Goal: Use online tool/utility: Utilize a website feature to perform a specific function

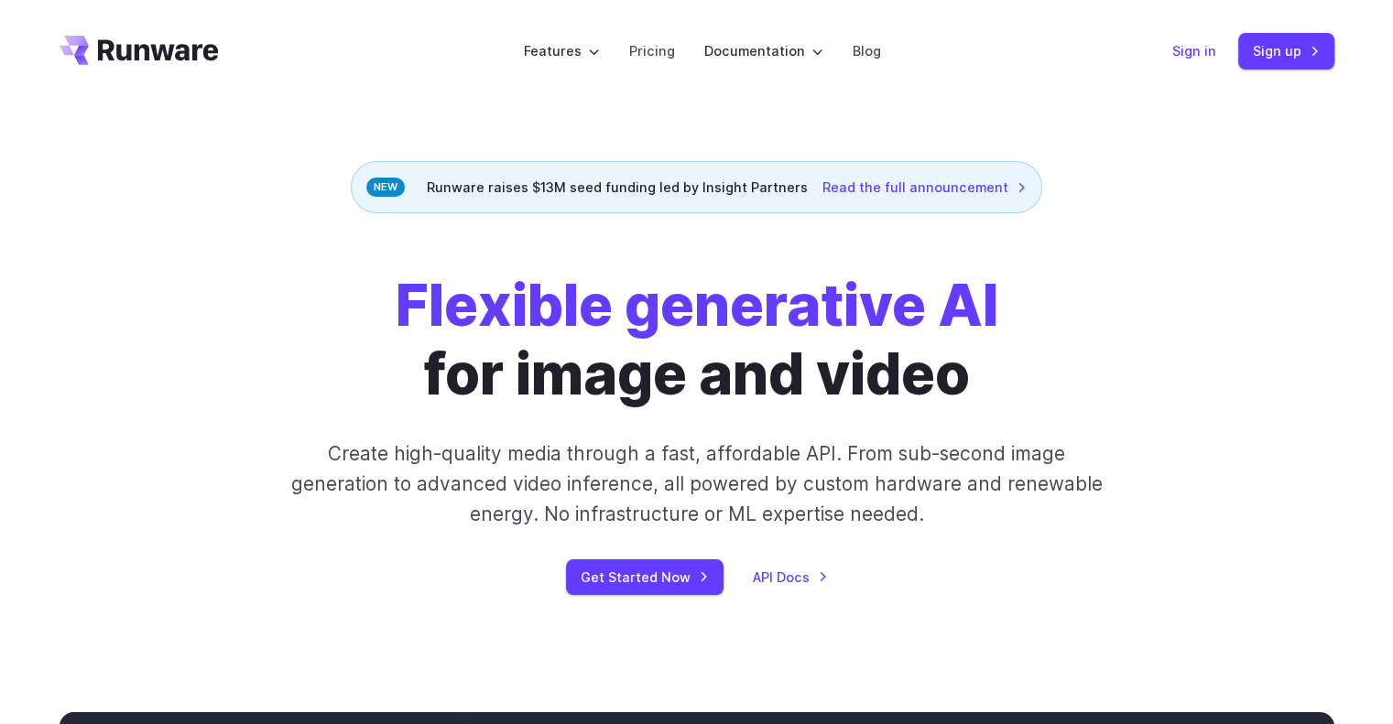
drag, startPoint x: 0, startPoint y: 0, endPoint x: 1198, endPoint y: 60, distance: 1199.3
click at [1198, 60] on link "Sign in" at bounding box center [1194, 50] width 44 height 21
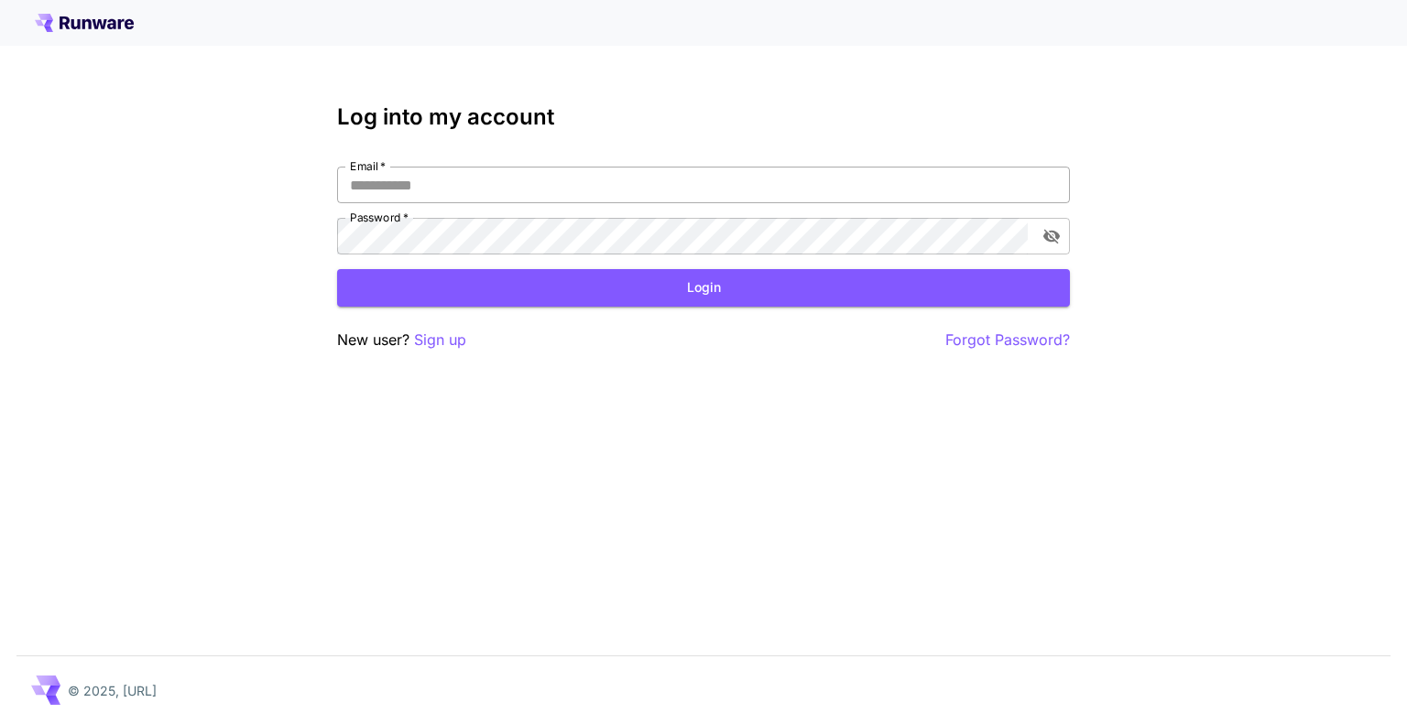
drag, startPoint x: 571, startPoint y: 183, endPoint x: 573, endPoint y: 193, distance: 10.2
click at [571, 183] on input "Email   *" at bounding box center [703, 185] width 733 height 37
type input "**********"
click at [630, 297] on button "Login" at bounding box center [703, 288] width 733 height 38
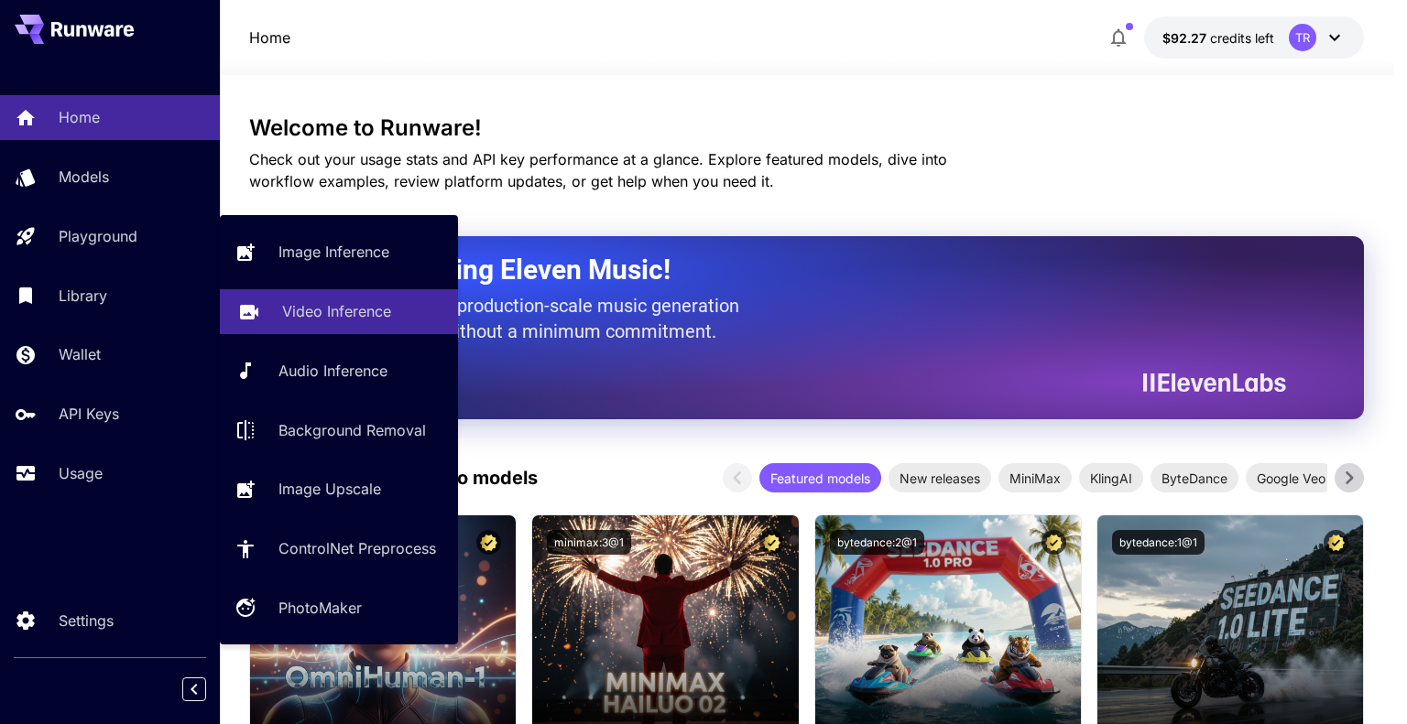
click at [349, 305] on p "Video Inference" at bounding box center [336, 311] width 109 height 22
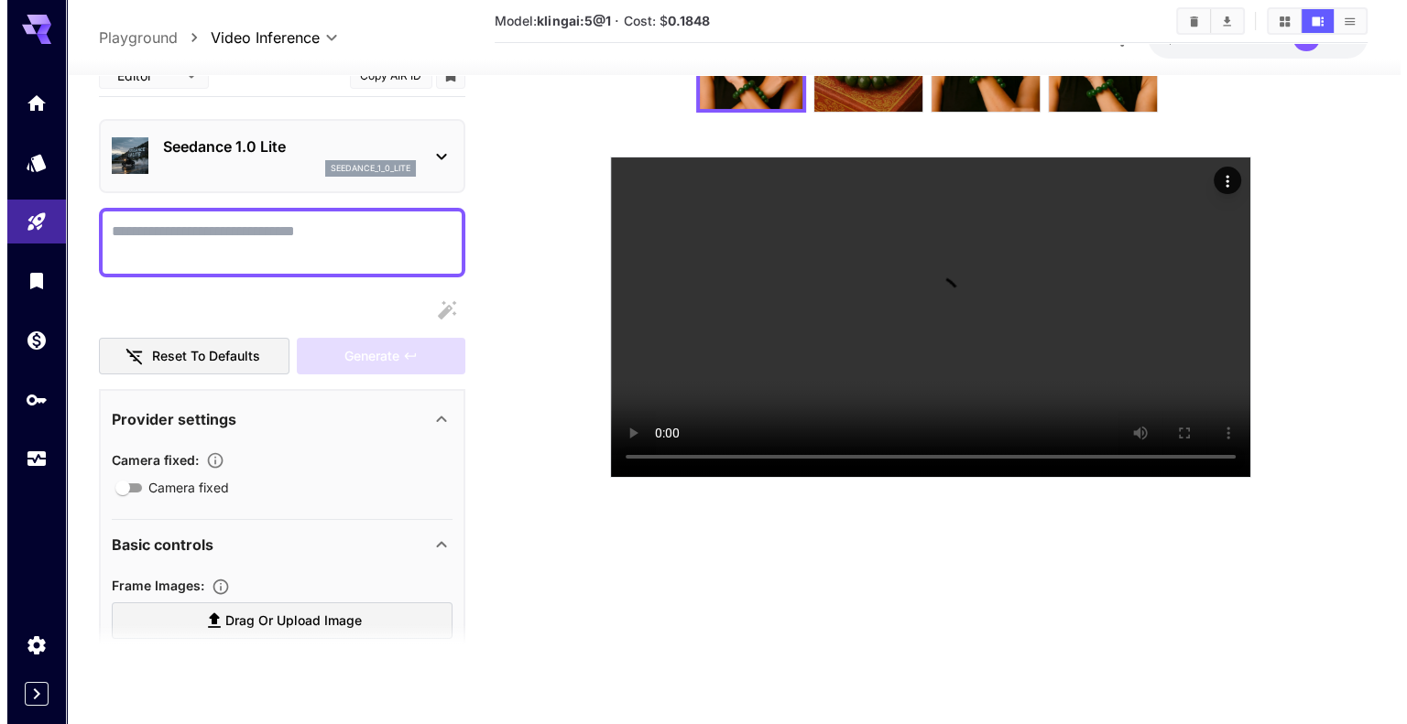
scroll to position [183, 0]
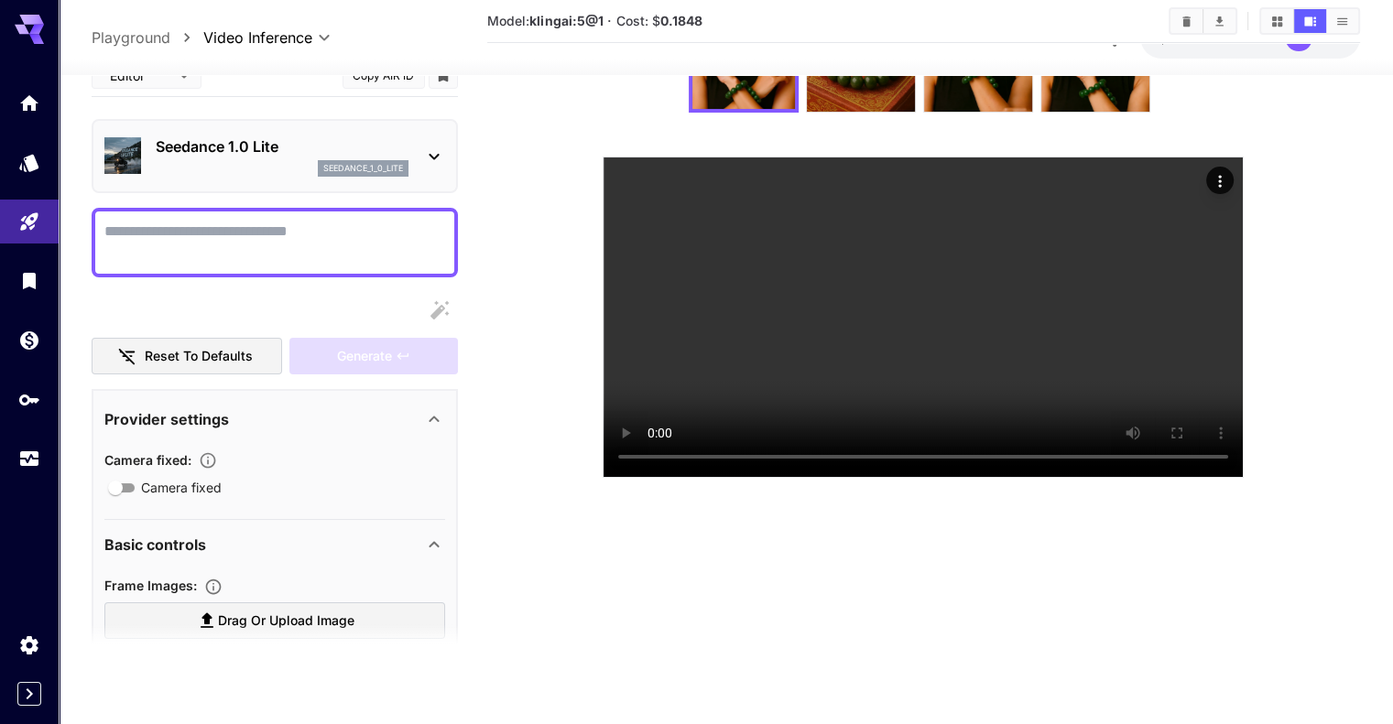
click at [269, 158] on p "Seedance 1.0 Lite" at bounding box center [282, 147] width 253 height 22
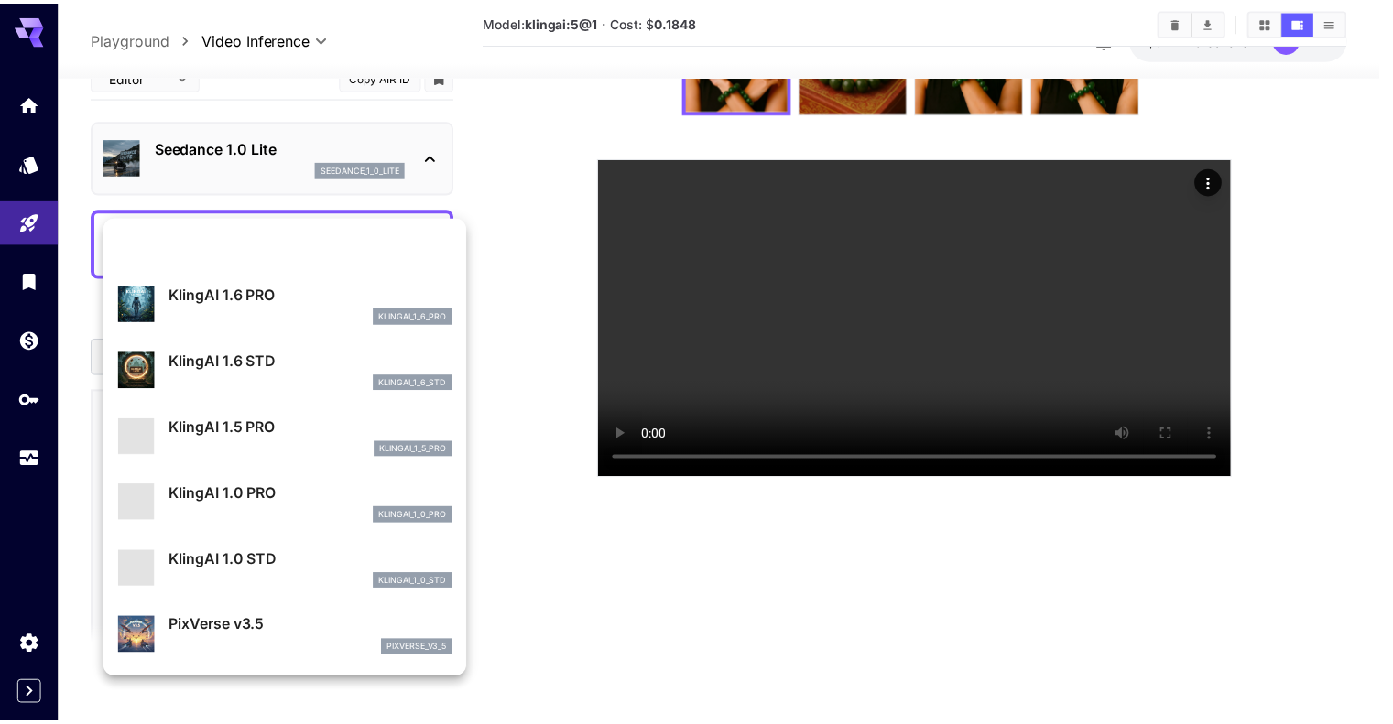
scroll to position [1059, 0]
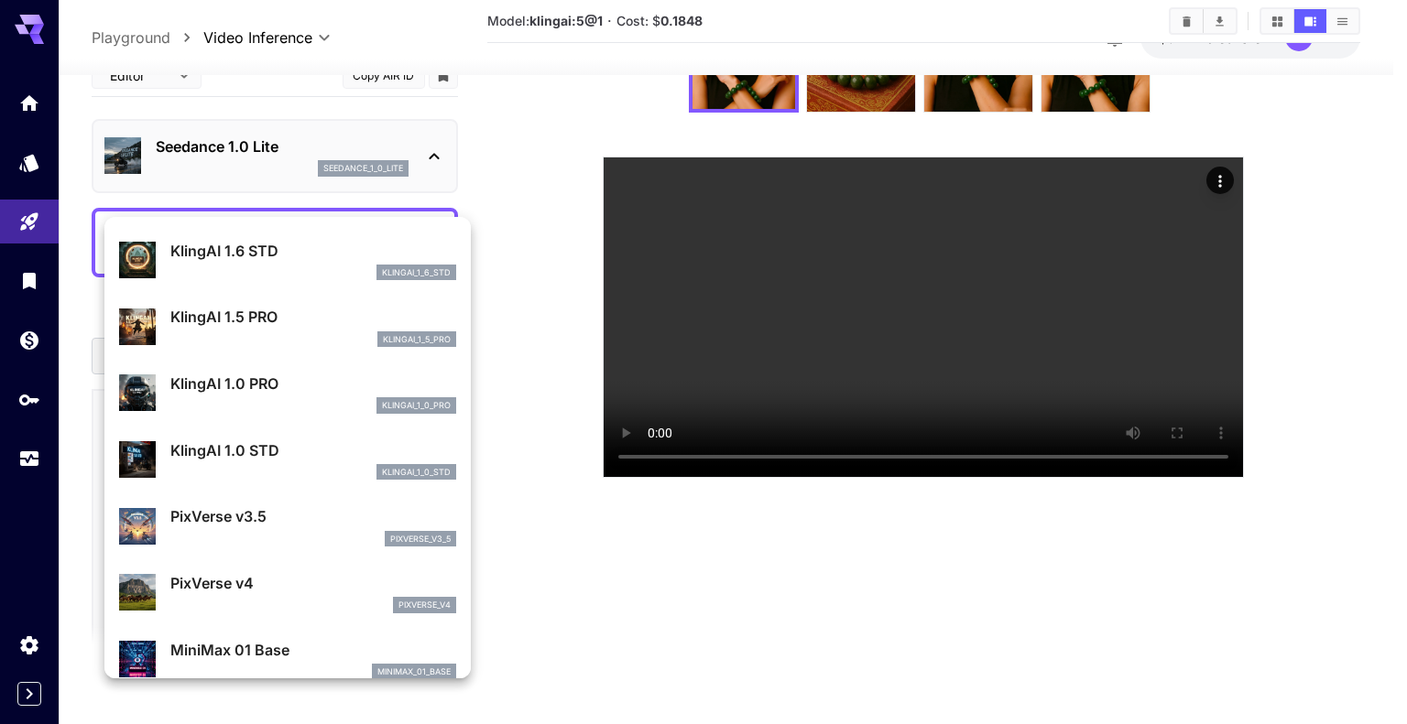
click at [515, 383] on div at bounding box center [703, 362] width 1407 height 724
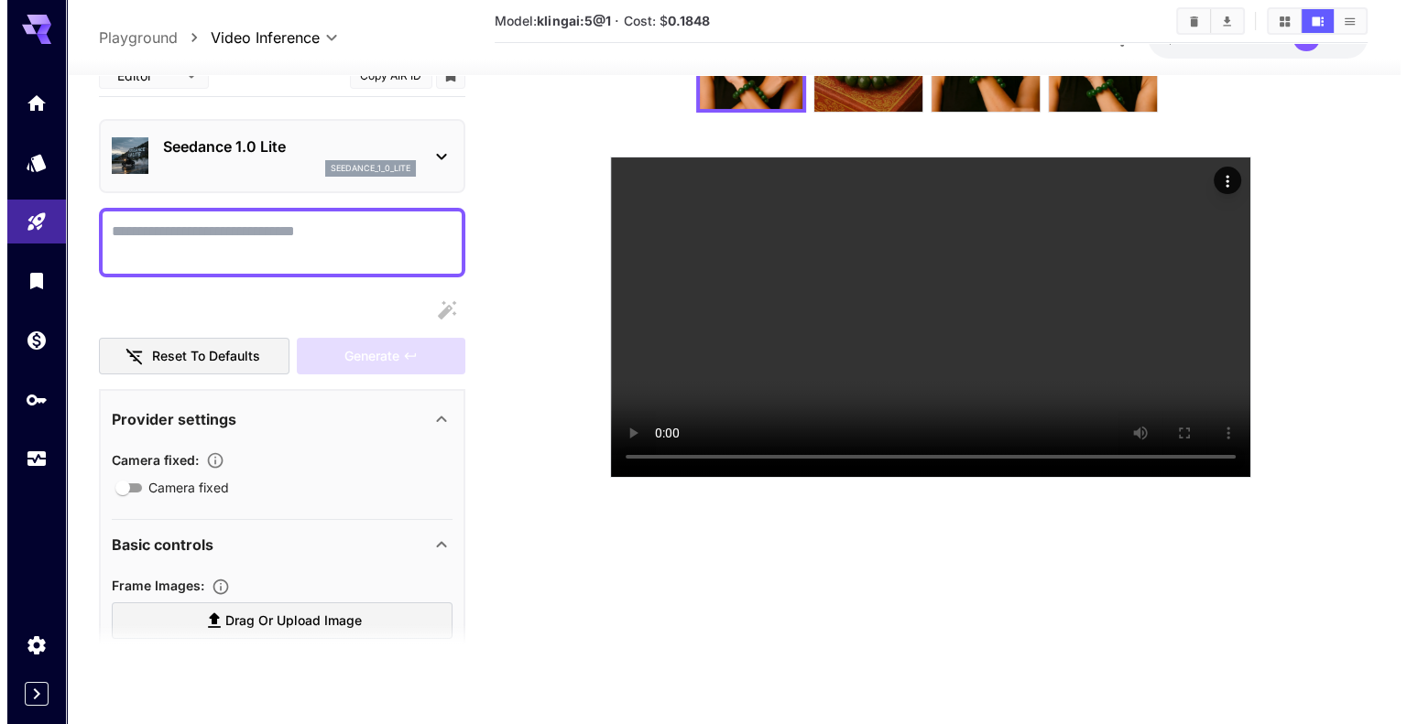
scroll to position [725, 0]
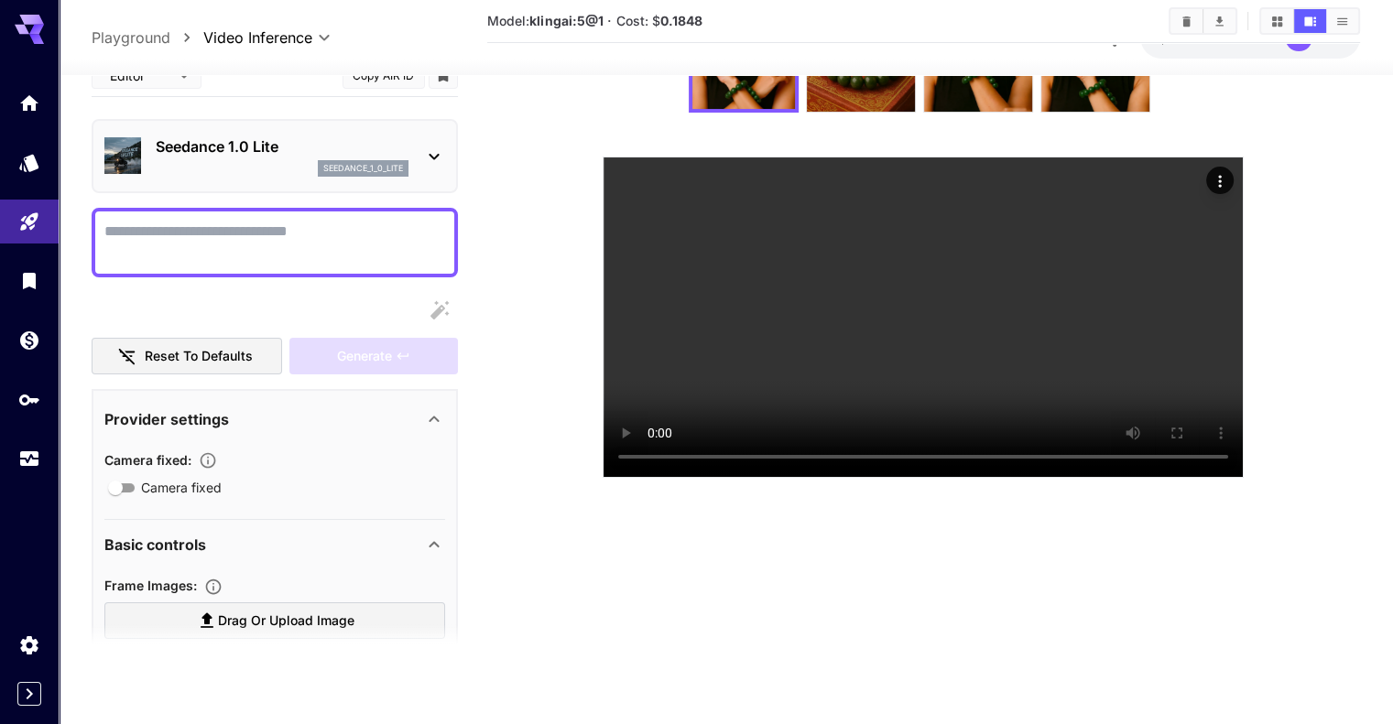
click at [421, 184] on div "Seedance 1.0 Lite seedance_1_0_lite" at bounding box center [274, 156] width 341 height 56
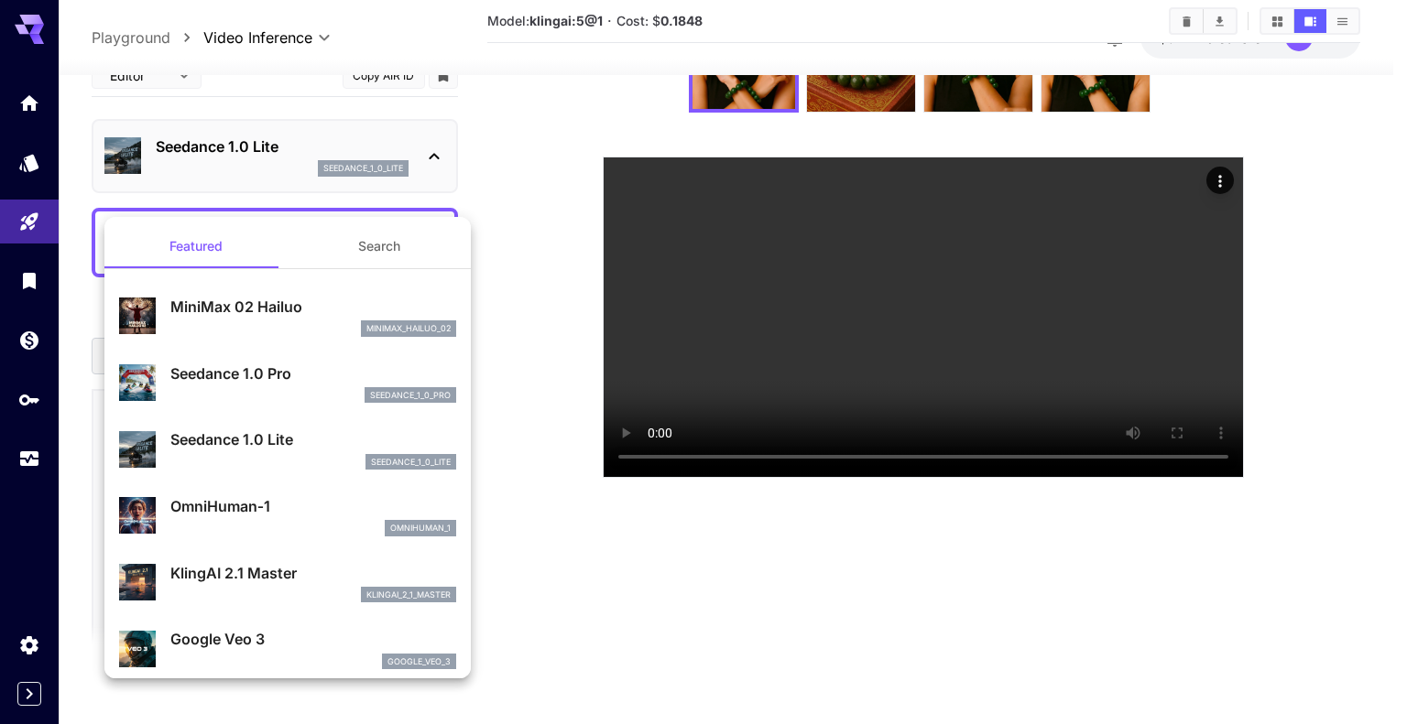
click at [389, 310] on p "MiniMax 02 Hailuo" at bounding box center [313, 307] width 286 height 22
type input "**********"
type input "***"
type input "*"
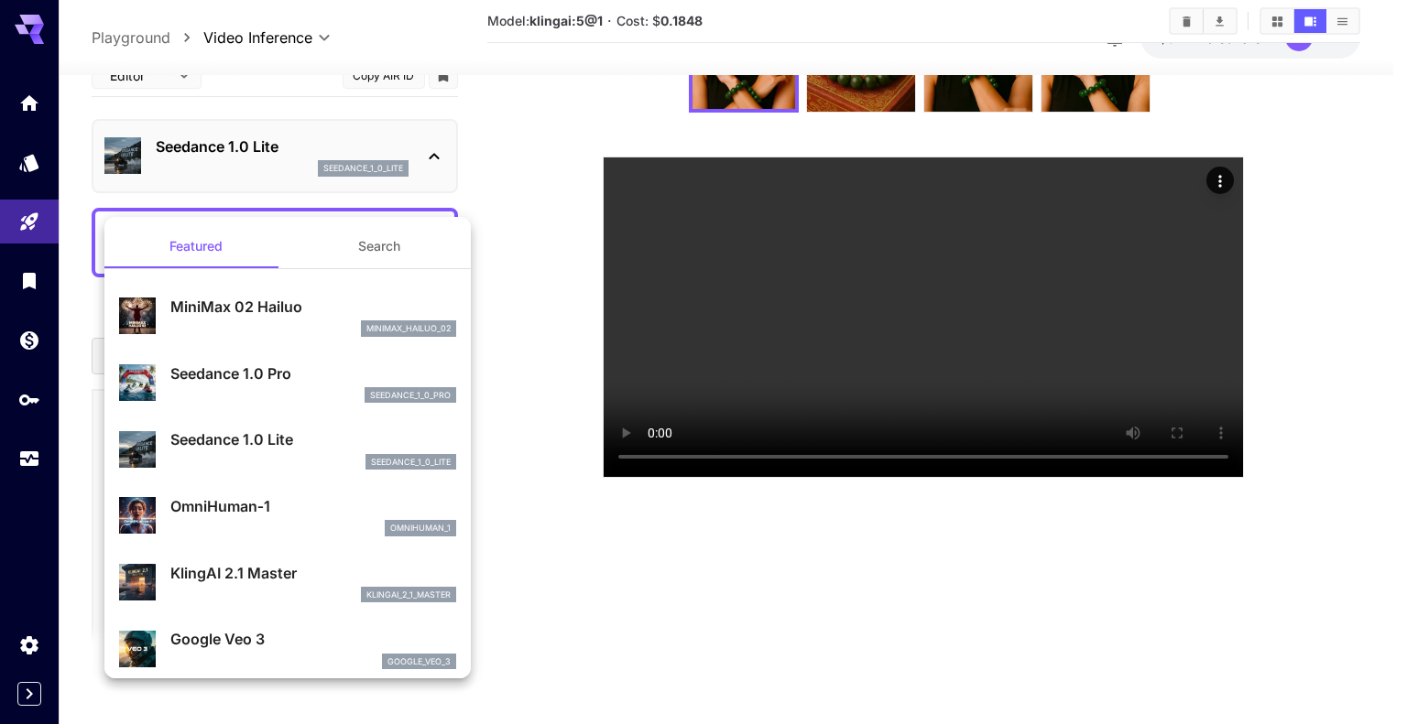
scroll to position [272, 0]
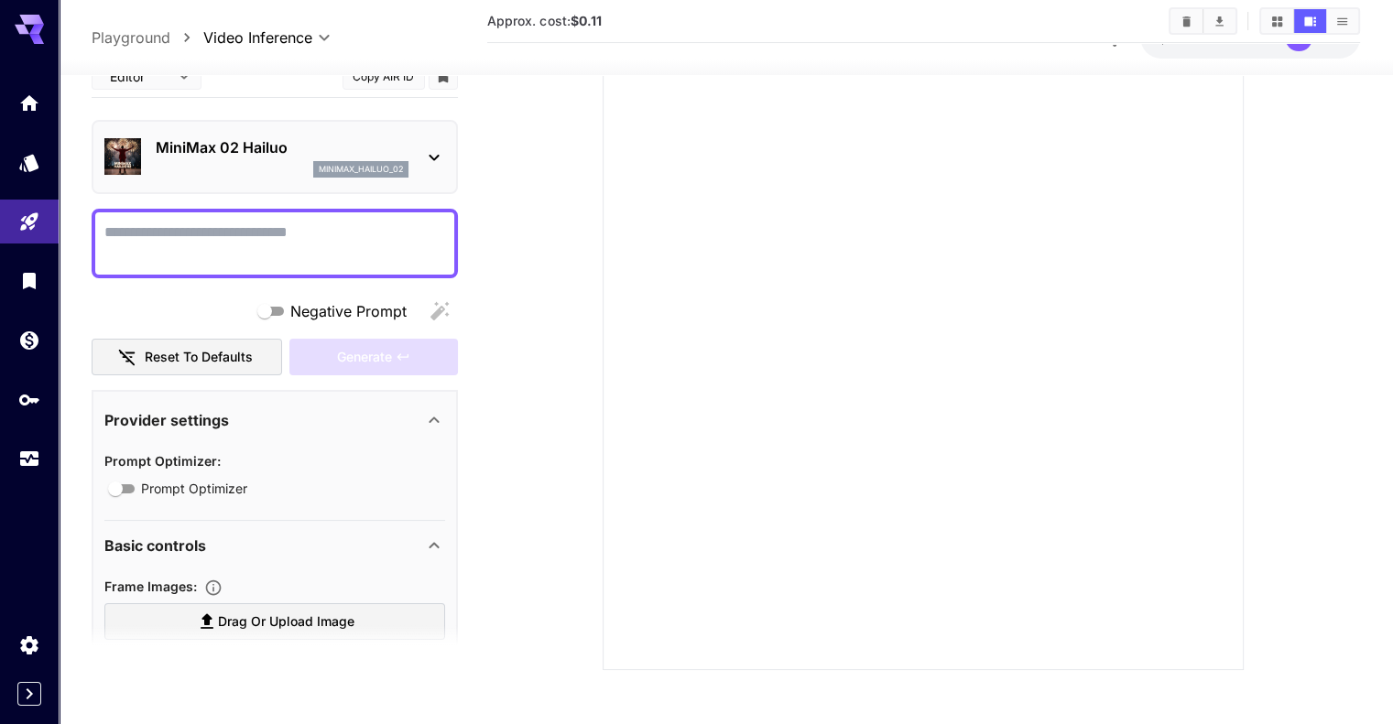
click at [429, 153] on icon at bounding box center [434, 157] width 22 height 22
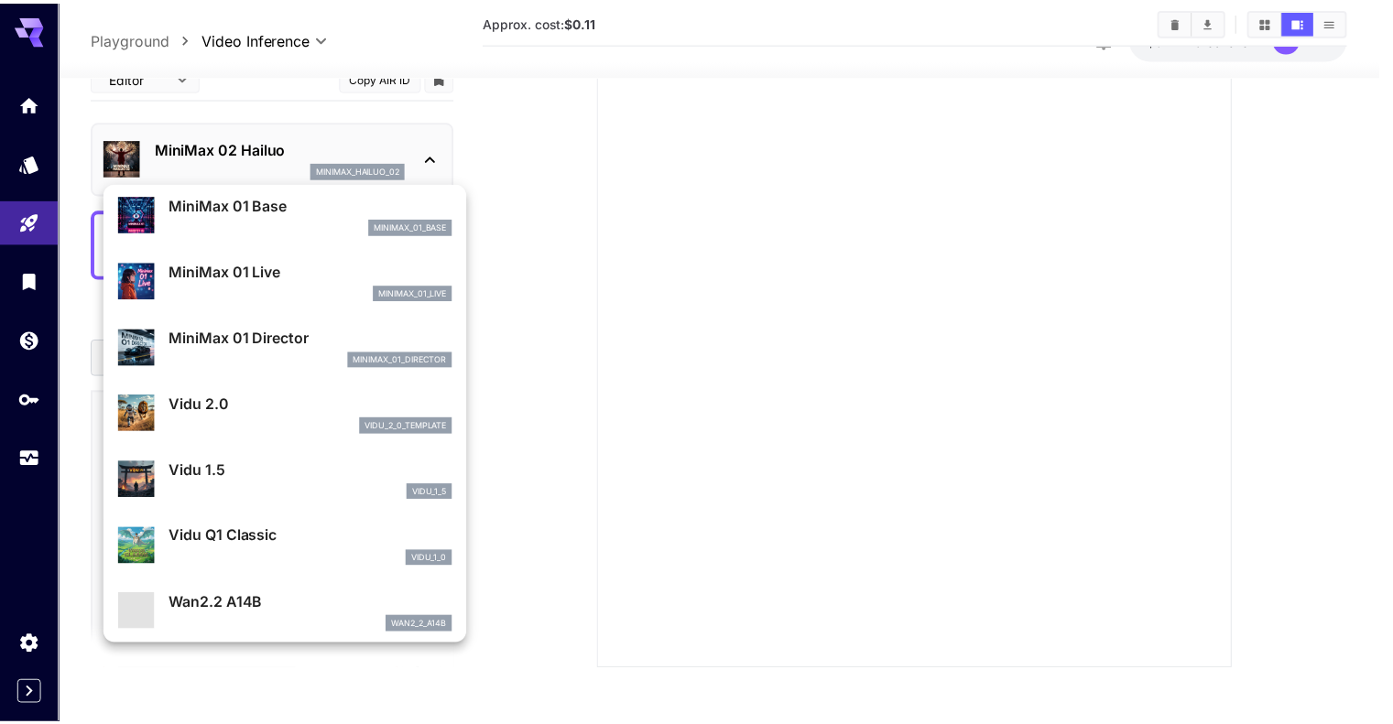
scroll to position [1481, 0]
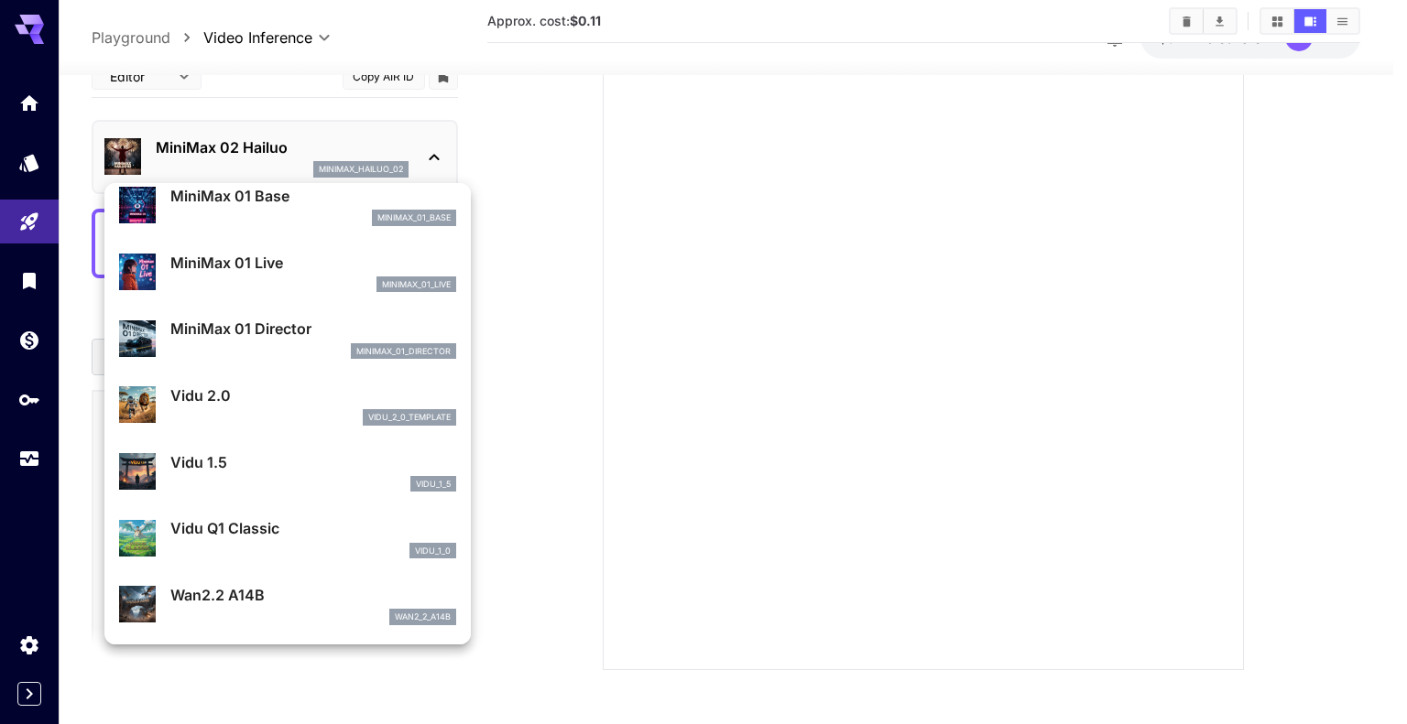
click at [488, 116] on div at bounding box center [703, 362] width 1407 height 724
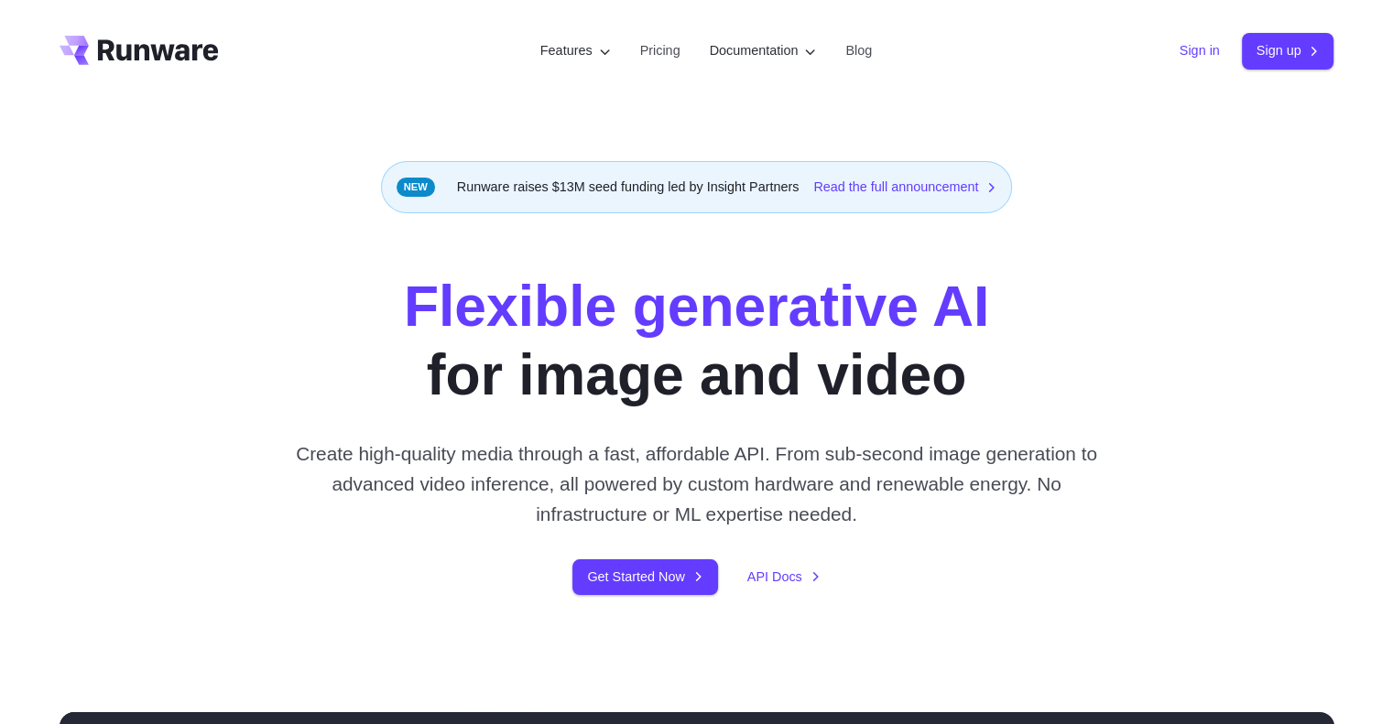
click at [1180, 57] on link "Sign in" at bounding box center [1200, 50] width 40 height 21
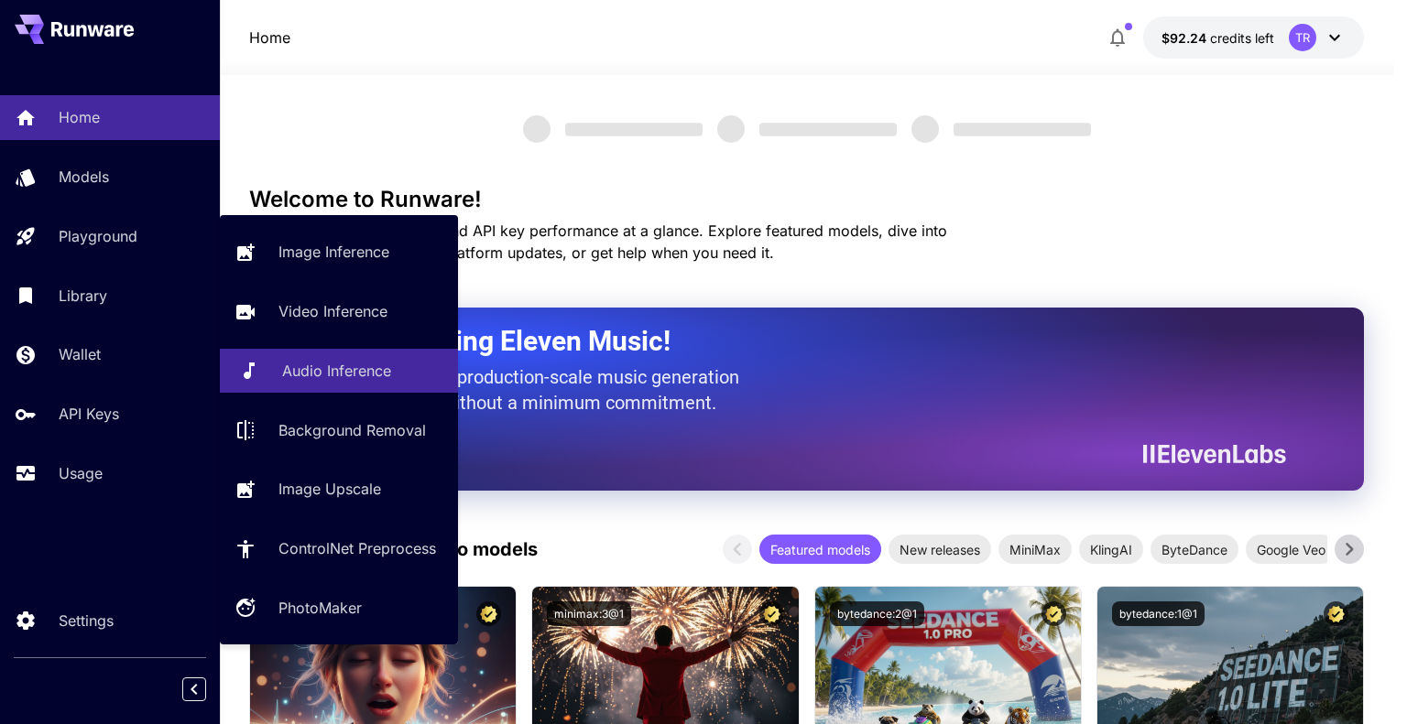
click at [318, 374] on p "Audio Inference" at bounding box center [336, 371] width 109 height 22
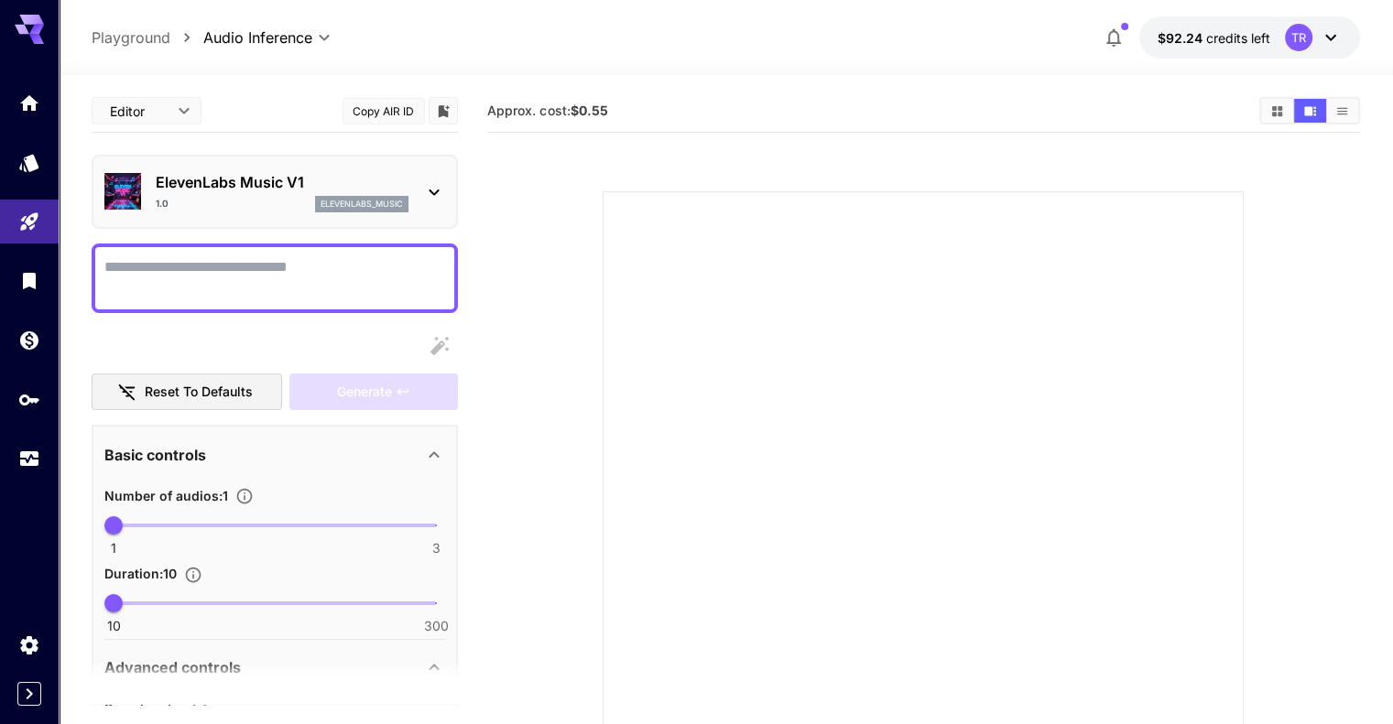
click at [427, 208] on div "ElevenLabs Music V1 1.0 elevenlabs_music" at bounding box center [274, 192] width 341 height 56
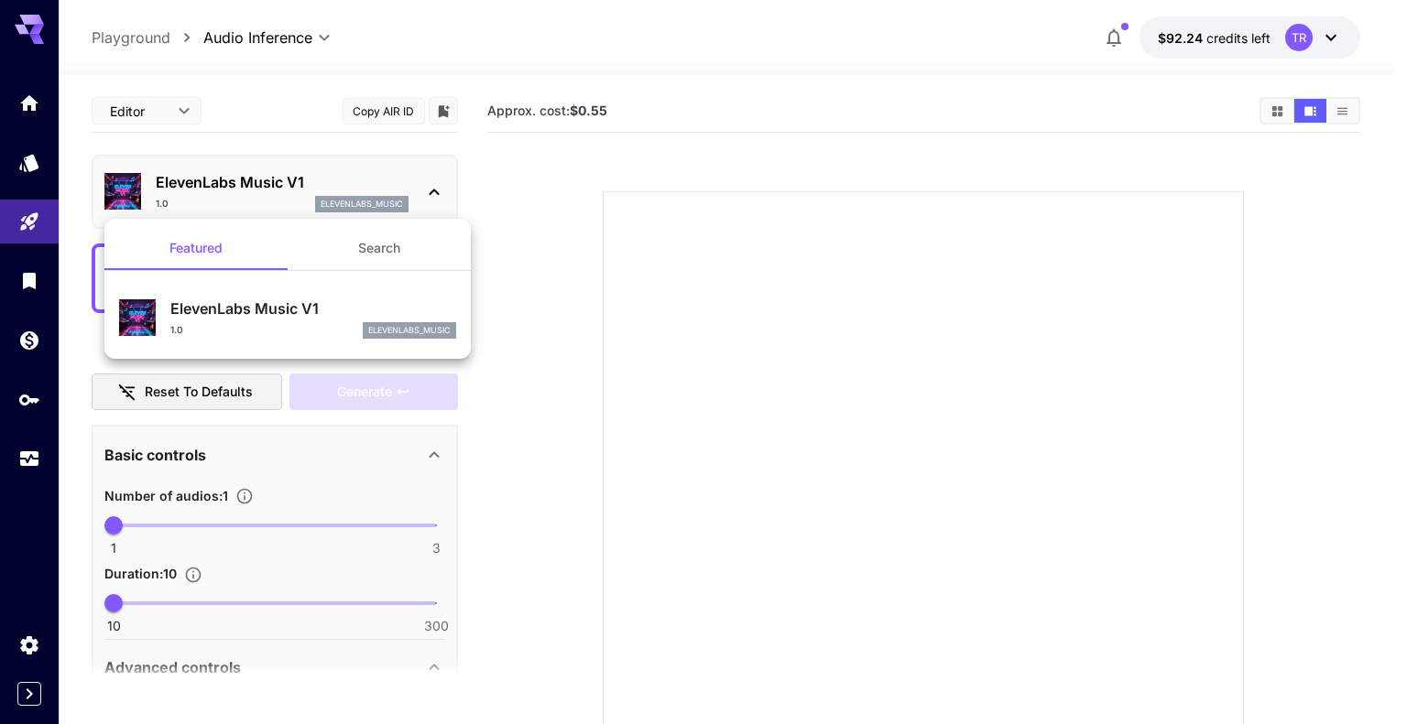
click at [451, 179] on div at bounding box center [703, 362] width 1407 height 724
